Goal: Register for event/course

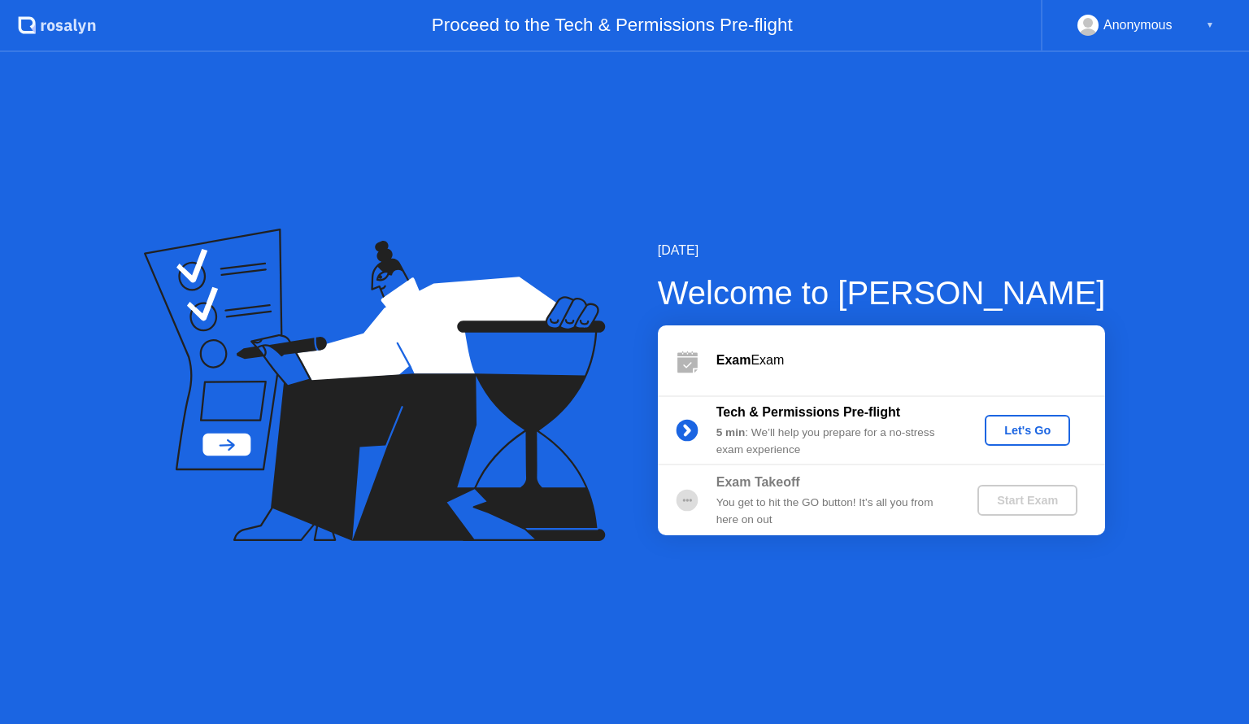
click at [1023, 424] on div "Let's Go" at bounding box center [1027, 430] width 72 height 13
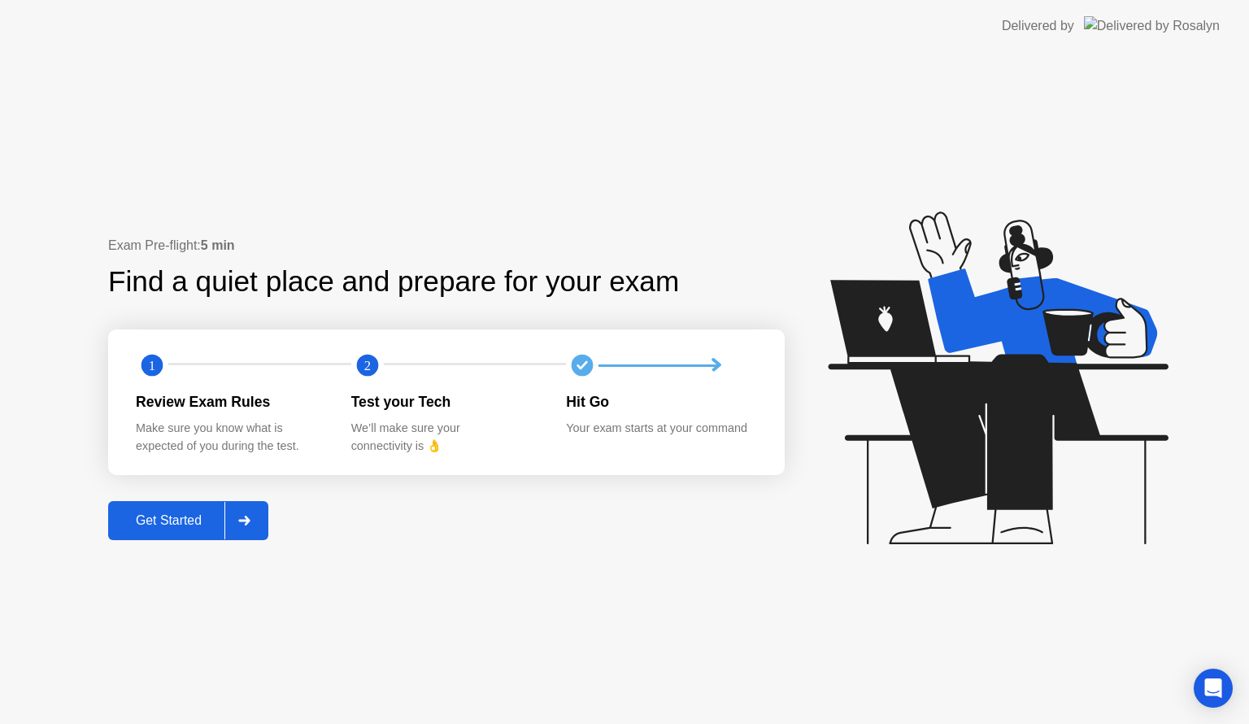
click at [236, 514] on div at bounding box center [243, 520] width 39 height 37
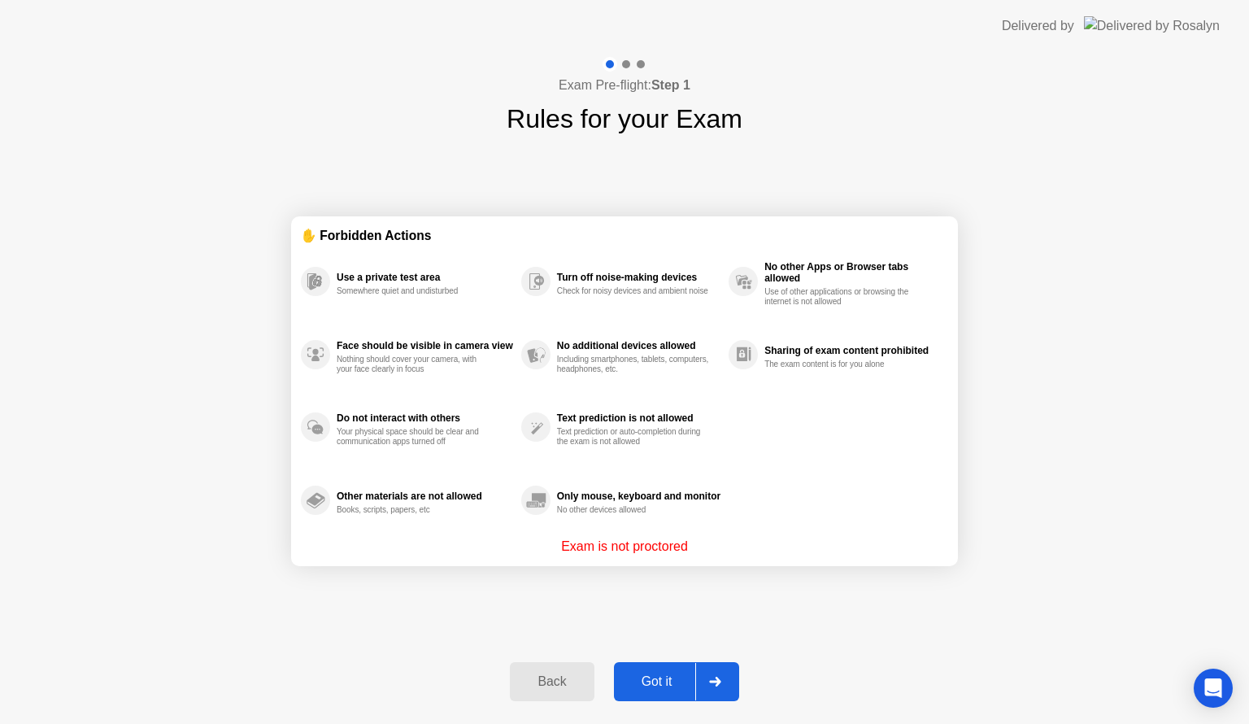
click at [651, 678] on div "Got it" at bounding box center [657, 681] width 76 height 15
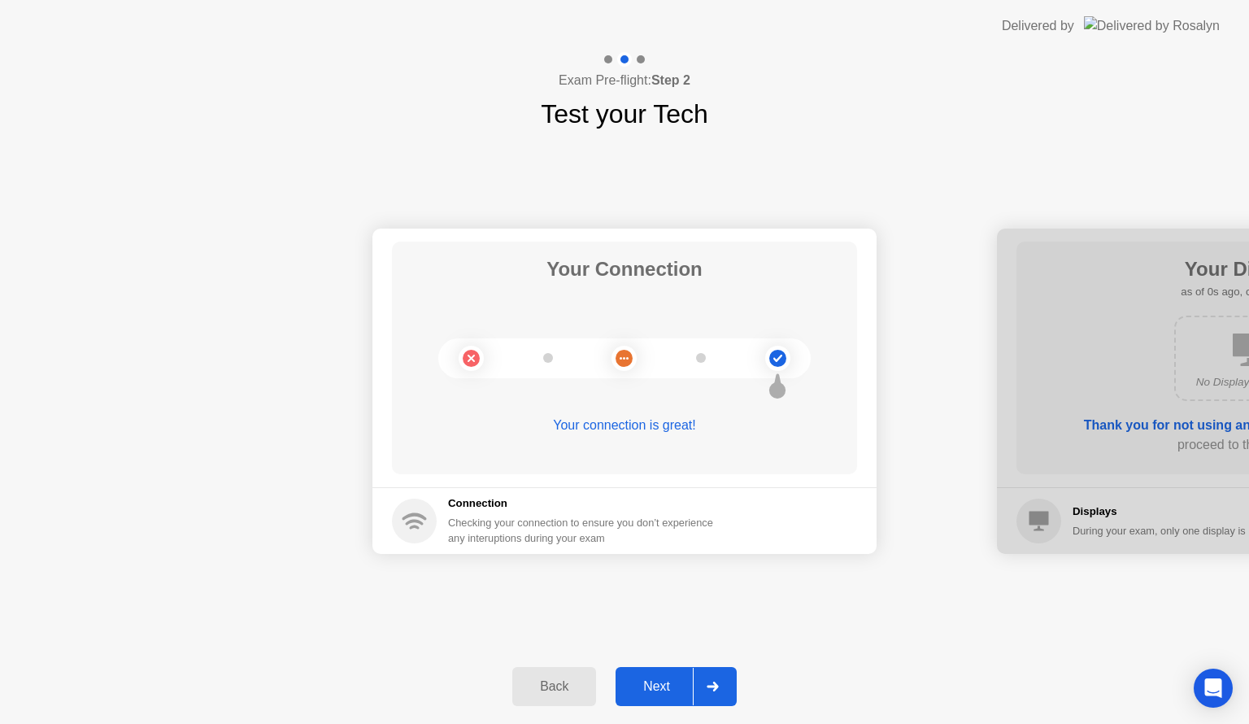
click at [647, 680] on div "Next" at bounding box center [657, 686] width 72 height 15
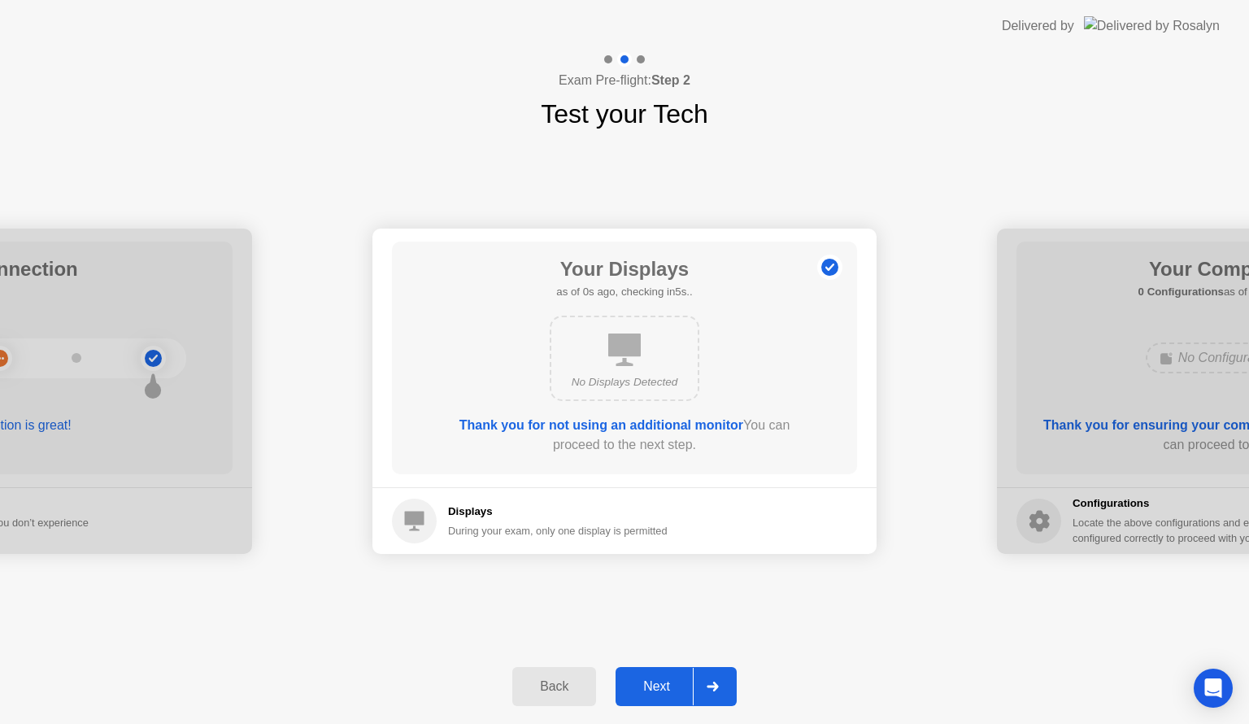
click at [647, 680] on div "Next" at bounding box center [657, 686] width 72 height 15
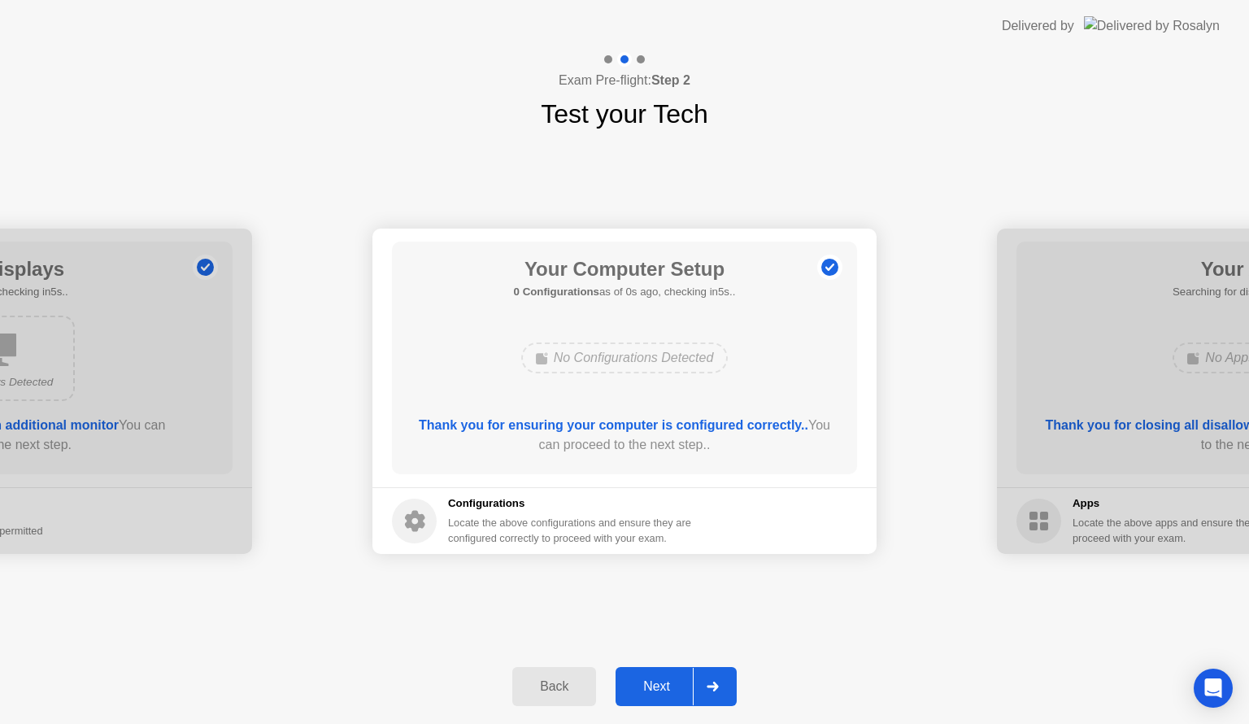
click at [647, 680] on div "Next" at bounding box center [657, 686] width 72 height 15
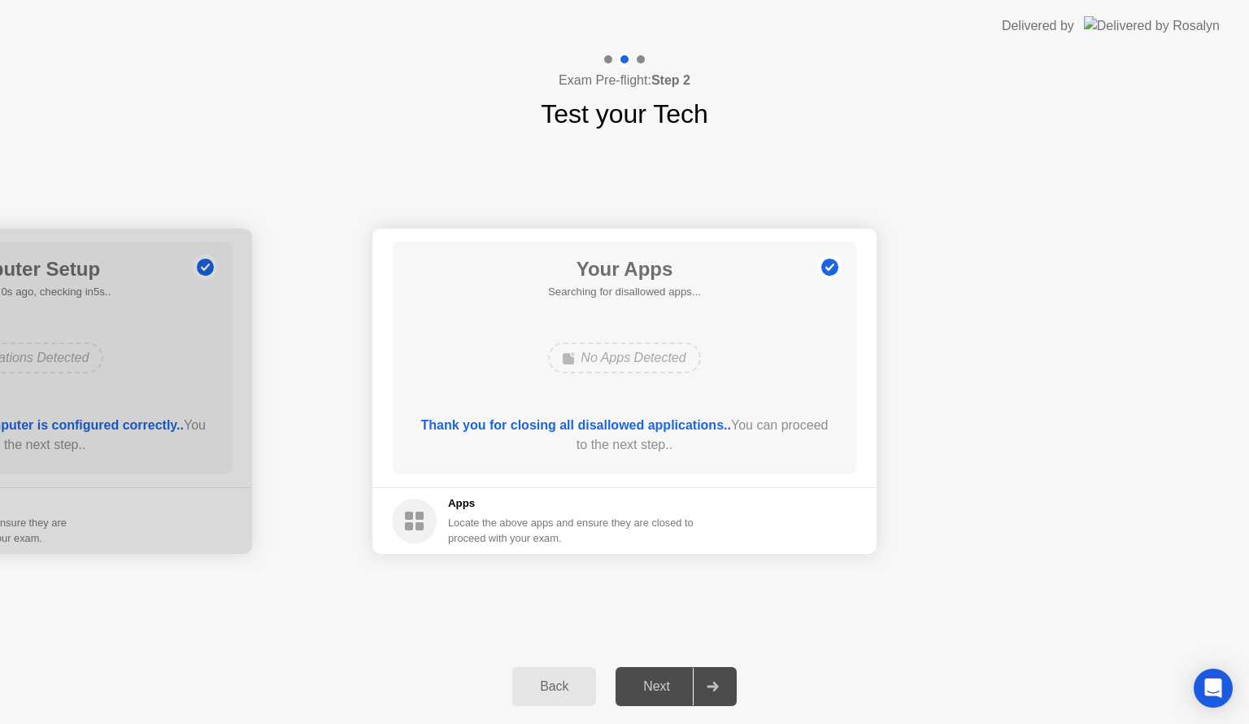
click at [647, 680] on div "Next" at bounding box center [657, 686] width 72 height 15
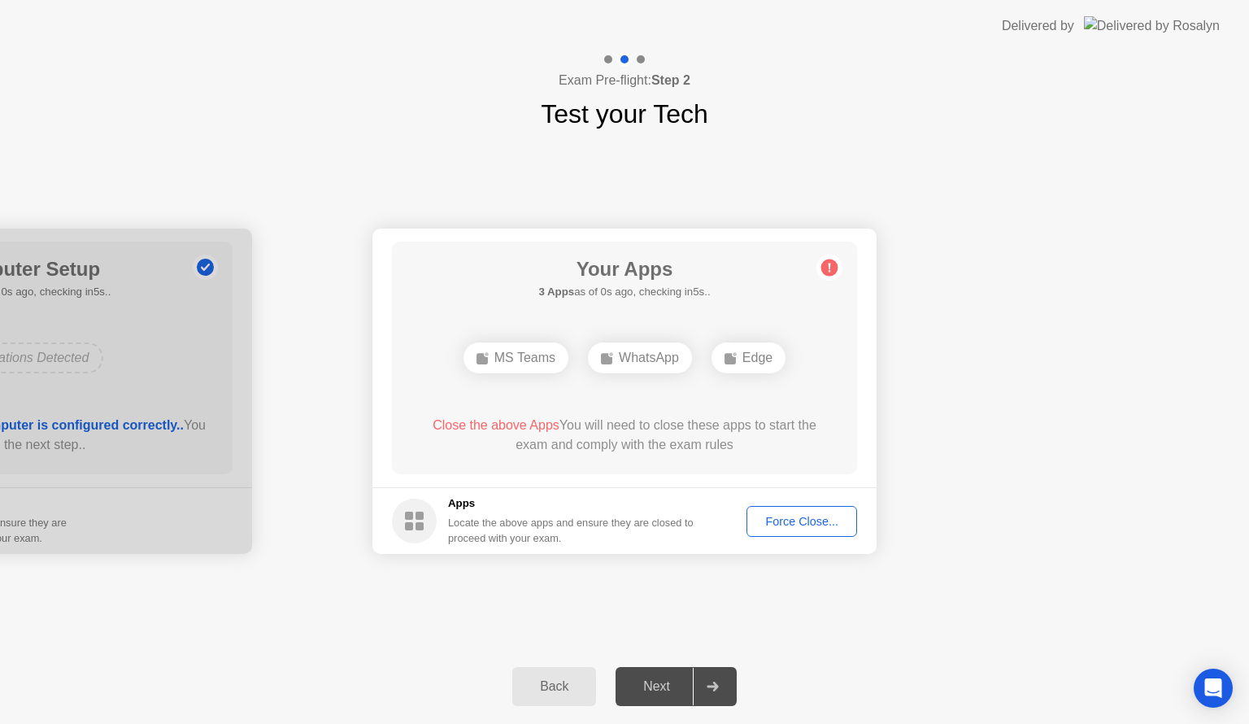
click at [780, 507] on button "Force Close..." at bounding box center [802, 521] width 111 height 31
click at [765, 521] on div "Force Close..." at bounding box center [801, 521] width 99 height 13
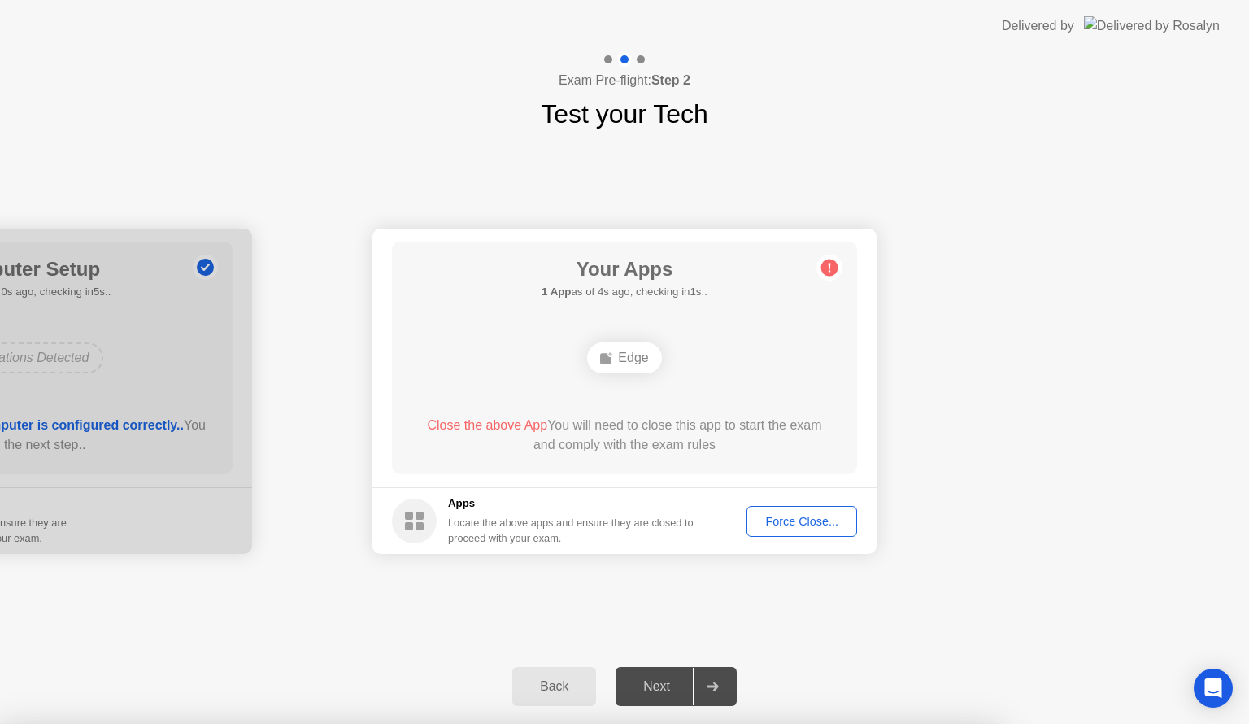
click at [808, 519] on div "Force Close..." at bounding box center [801, 521] width 99 height 13
click at [635, 378] on div "Edge" at bounding box center [624, 358] width 372 height 44
click at [159, 322] on div at bounding box center [0, 391] width 504 height 325
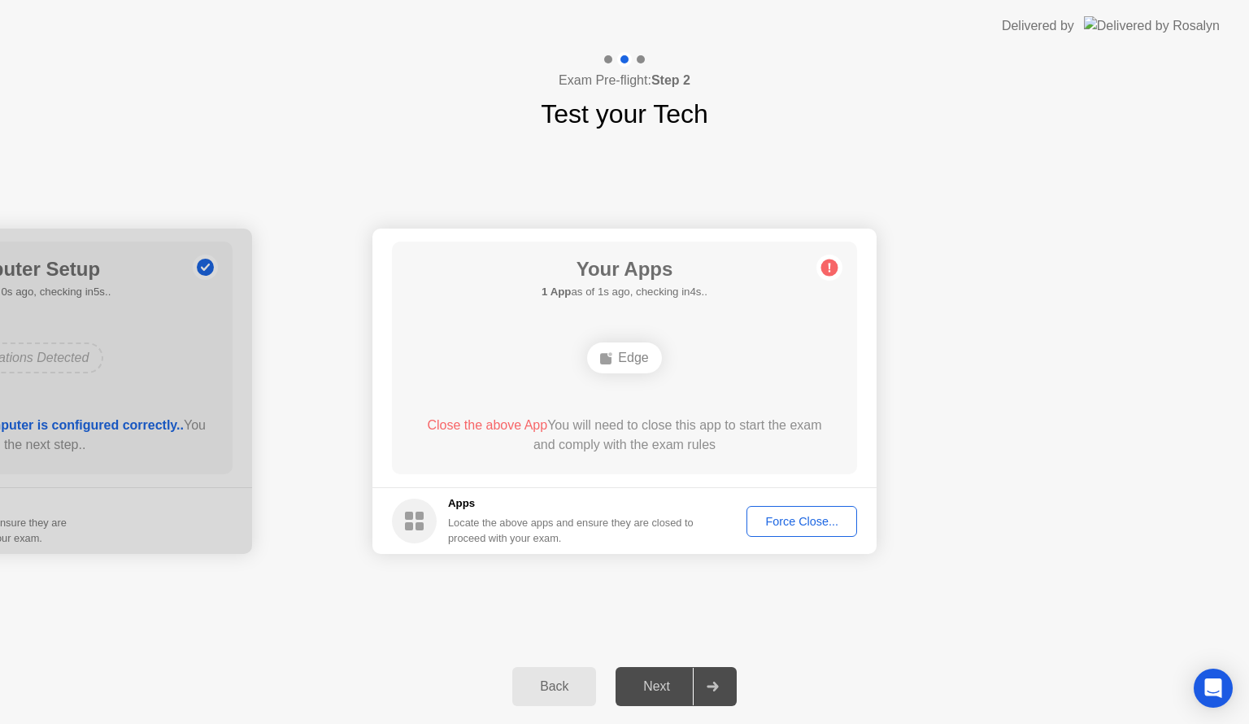
click at [562, 688] on div "Back" at bounding box center [554, 686] width 74 height 15
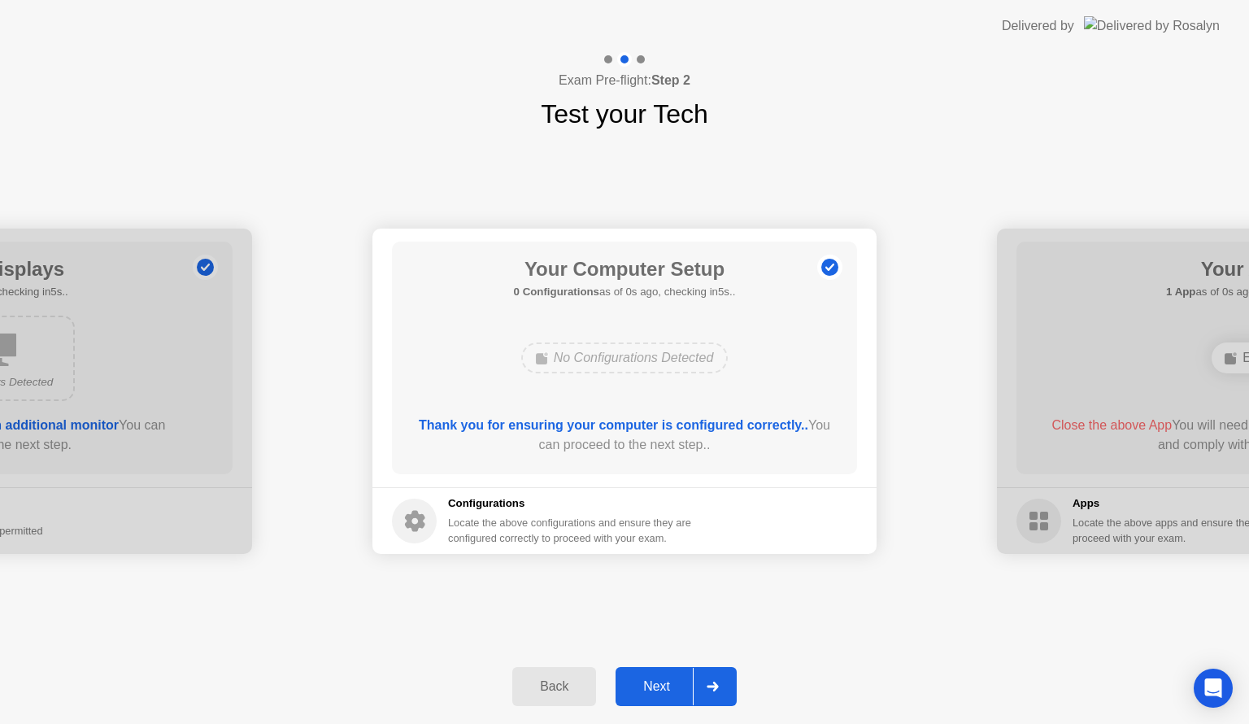
click at [664, 696] on button "Next" at bounding box center [676, 686] width 121 height 39
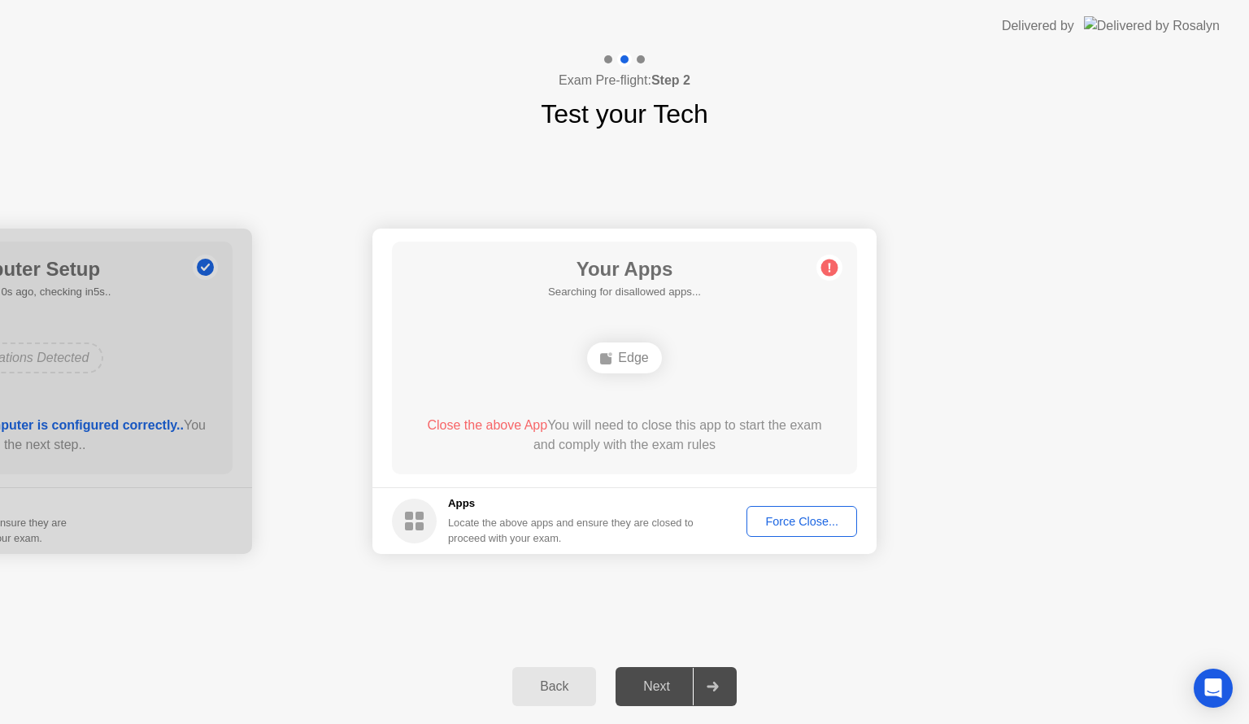
click at [449, 514] on div "Apps Locate the above apps and ensure they are closed to proceed with your exam." at bounding box center [571, 520] width 246 height 50
click at [831, 521] on div "Force Close..." at bounding box center [801, 521] width 99 height 13
click at [611, 361] on rect at bounding box center [605, 358] width 11 height 11
click at [643, 679] on div "Next" at bounding box center [657, 686] width 72 height 15
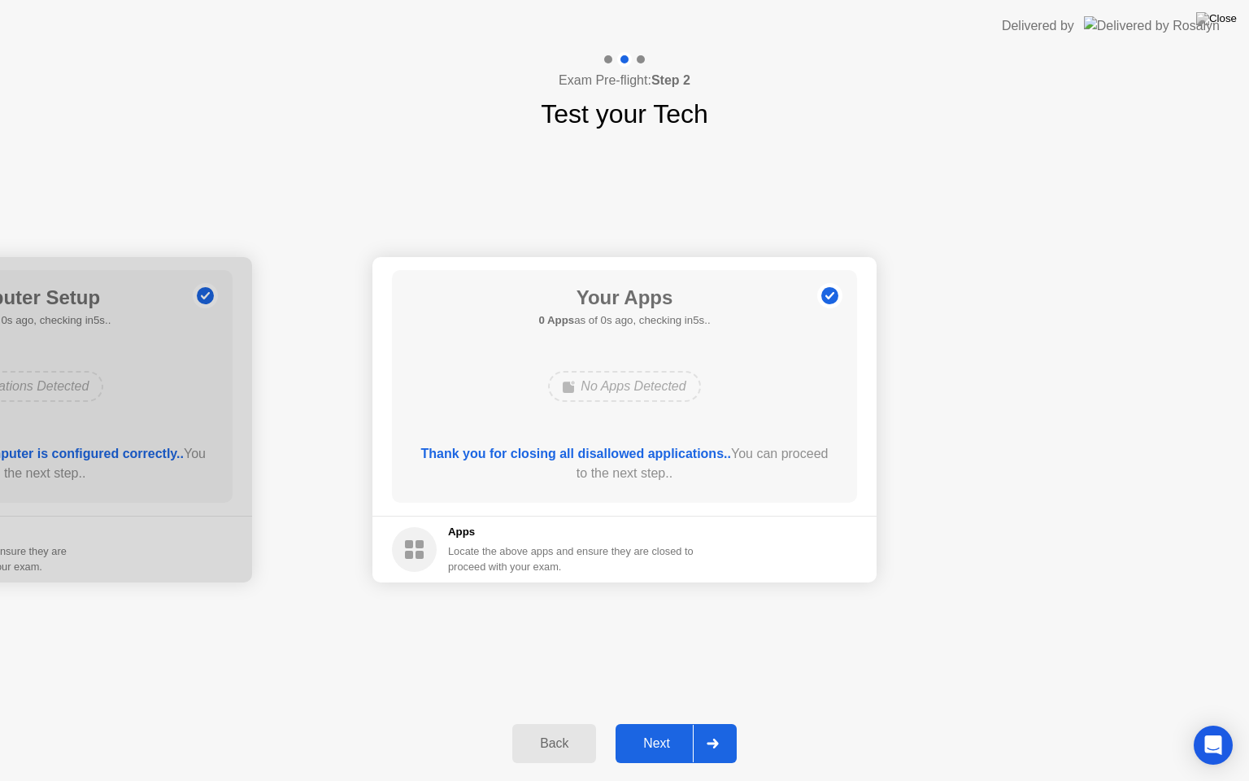
click at [654, 723] on div "Next" at bounding box center [657, 743] width 72 height 15
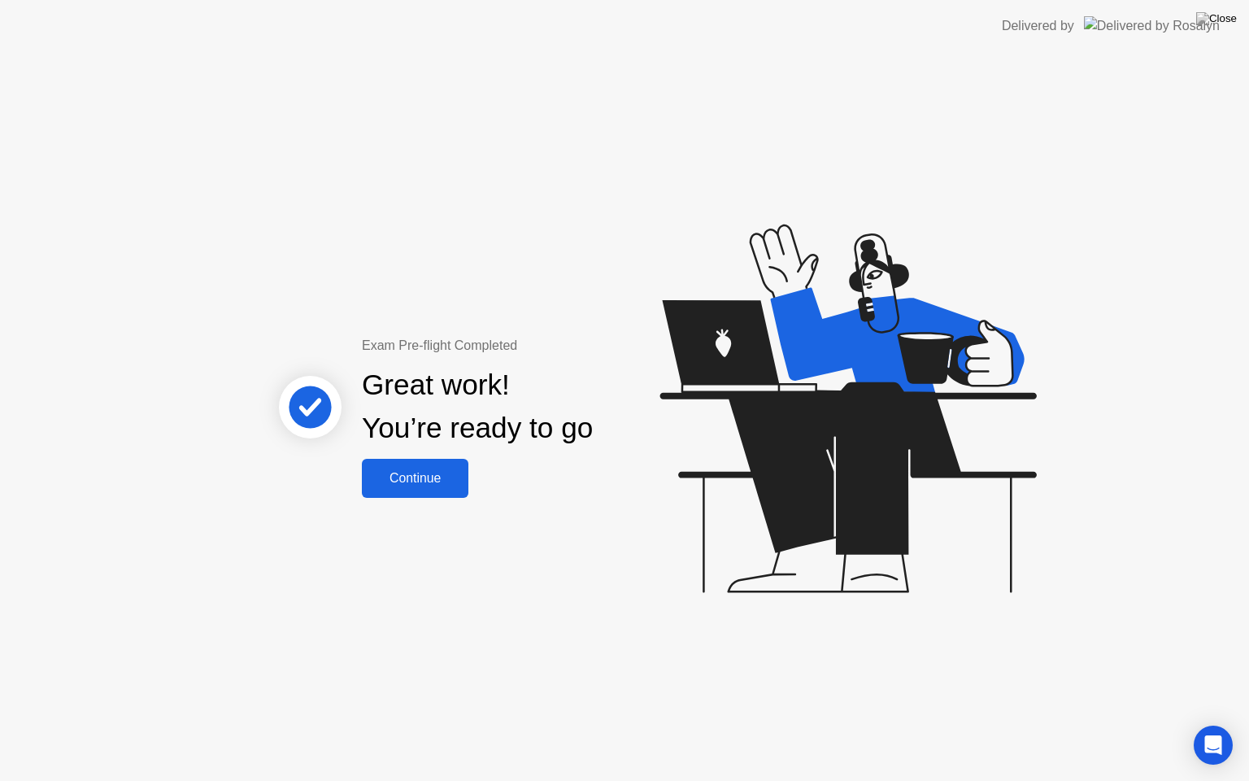
click at [460, 499] on div "Exam Pre-flight Completed Great work! You’re ready to go Continue" at bounding box center [624, 416] width 1249 height 729
click at [455, 490] on button "Continue" at bounding box center [415, 478] width 107 height 39
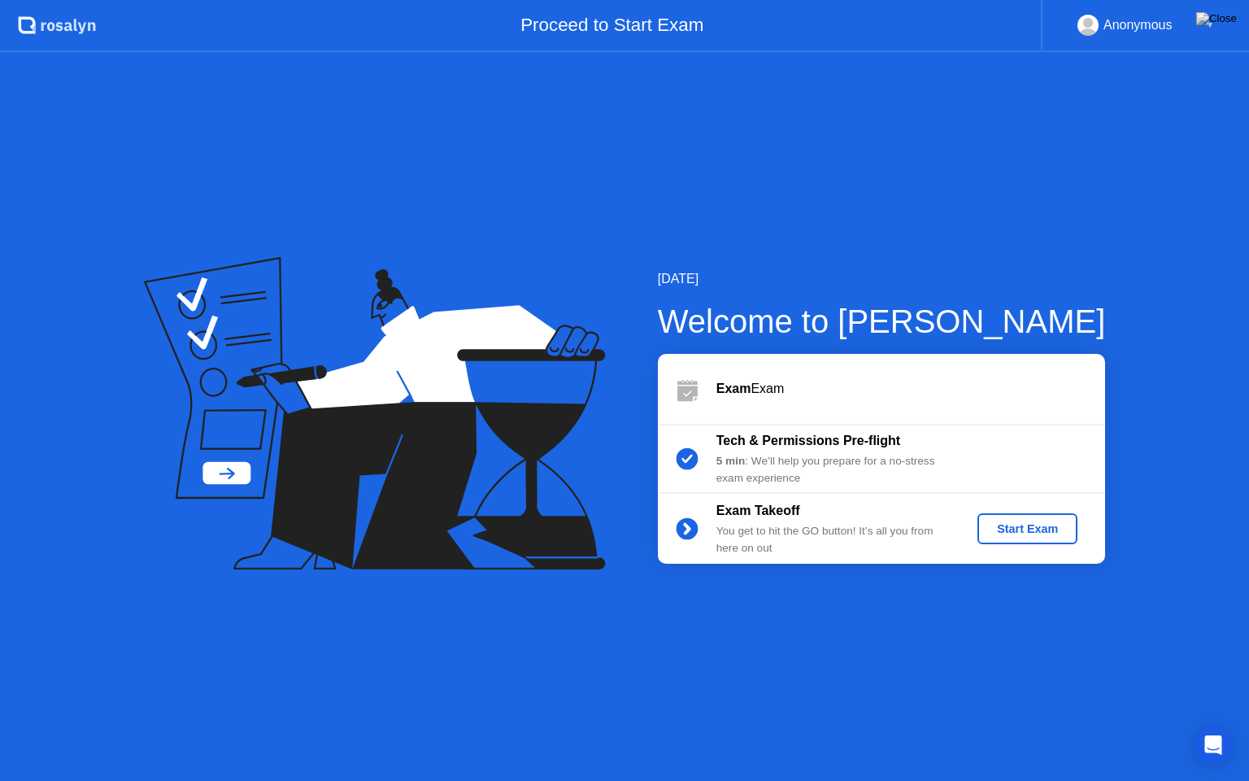
click at [1026, 526] on div "Start Exam" at bounding box center [1027, 528] width 87 height 13
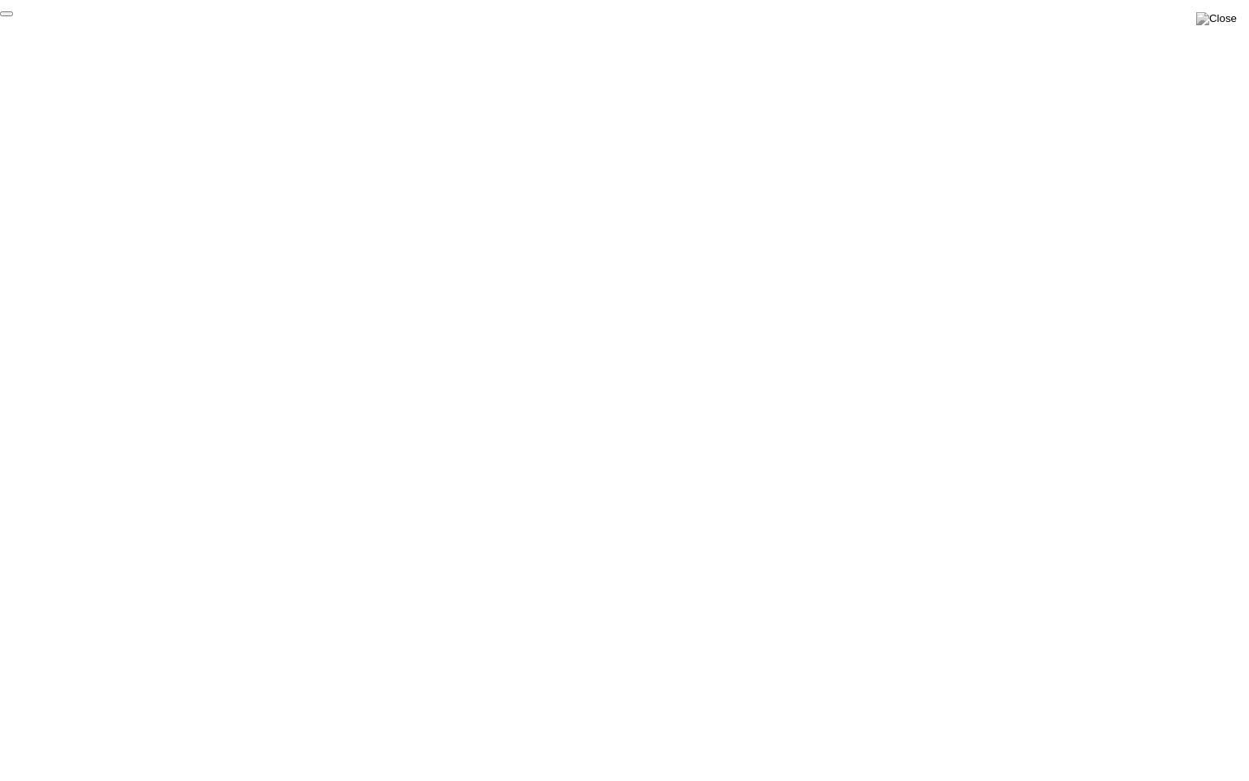
click div "End Proctoring Session"
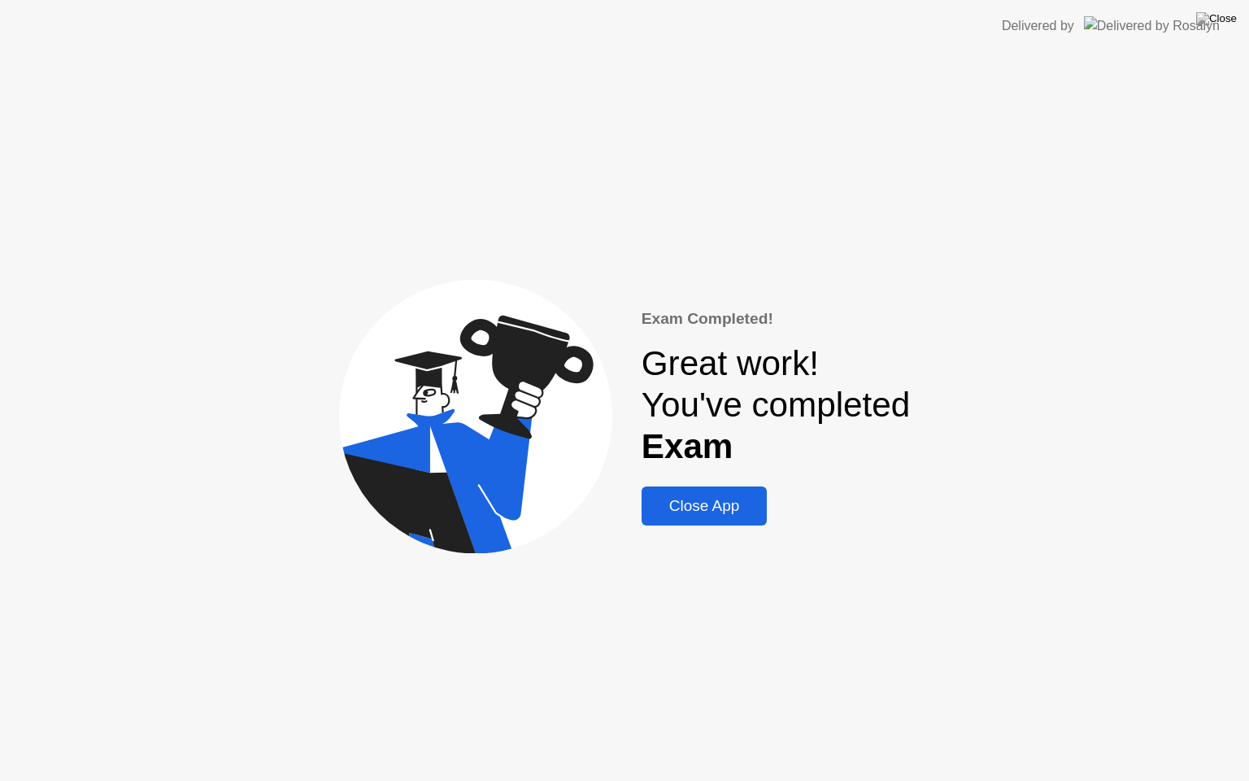
click at [738, 521] on button "Close App" at bounding box center [705, 505] width 126 height 39
